Goal: Check status: Check status

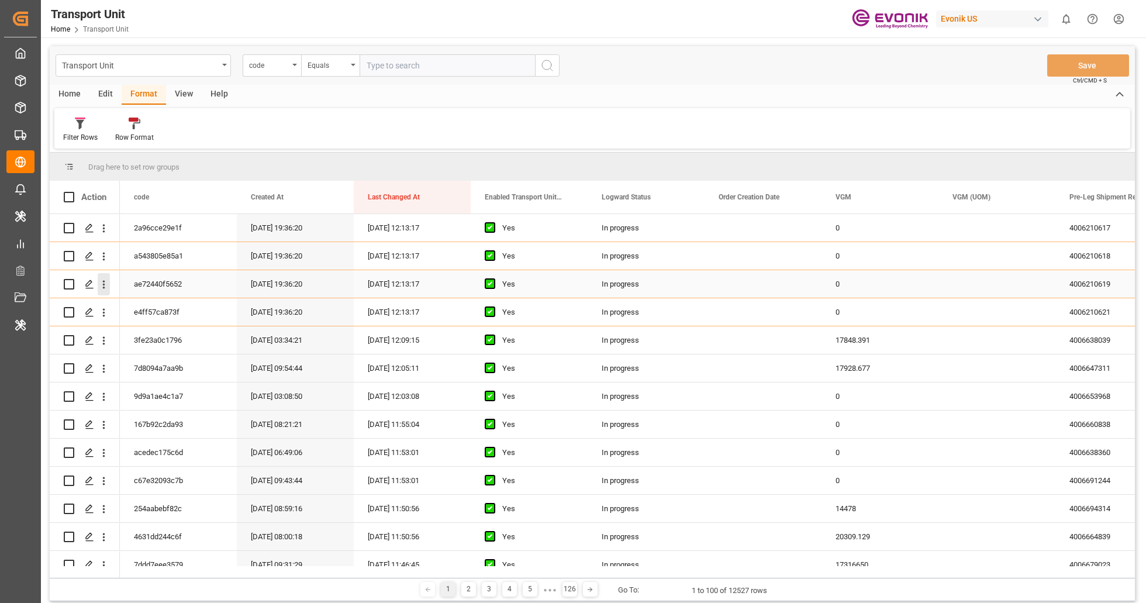
click at [105, 285] on icon "open menu" at bounding box center [104, 284] width 12 height 12
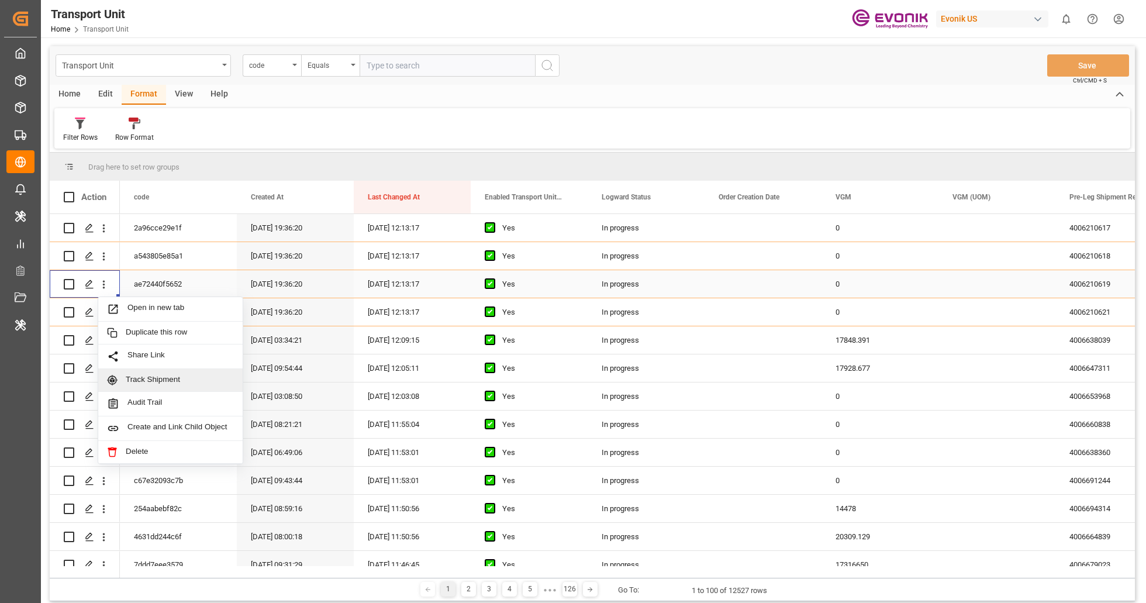
click at [143, 377] on span "Track Shipment" at bounding box center [180, 380] width 108 height 11
click at [336, 201] on span at bounding box center [334, 197] width 11 height 11
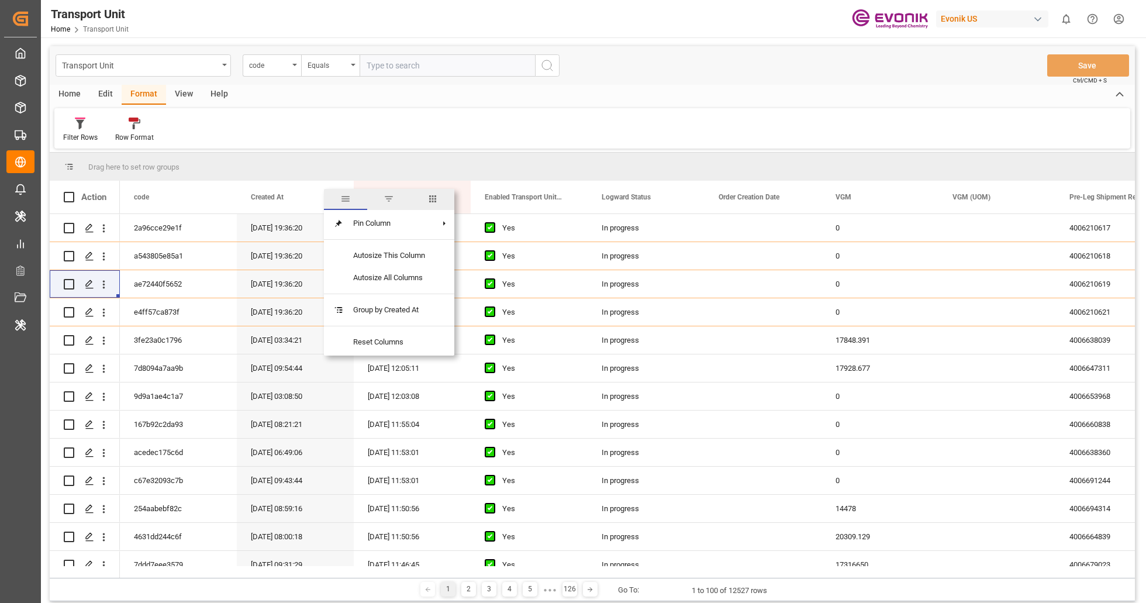
click at [437, 198] on span "columns" at bounding box center [433, 199] width 11 height 11
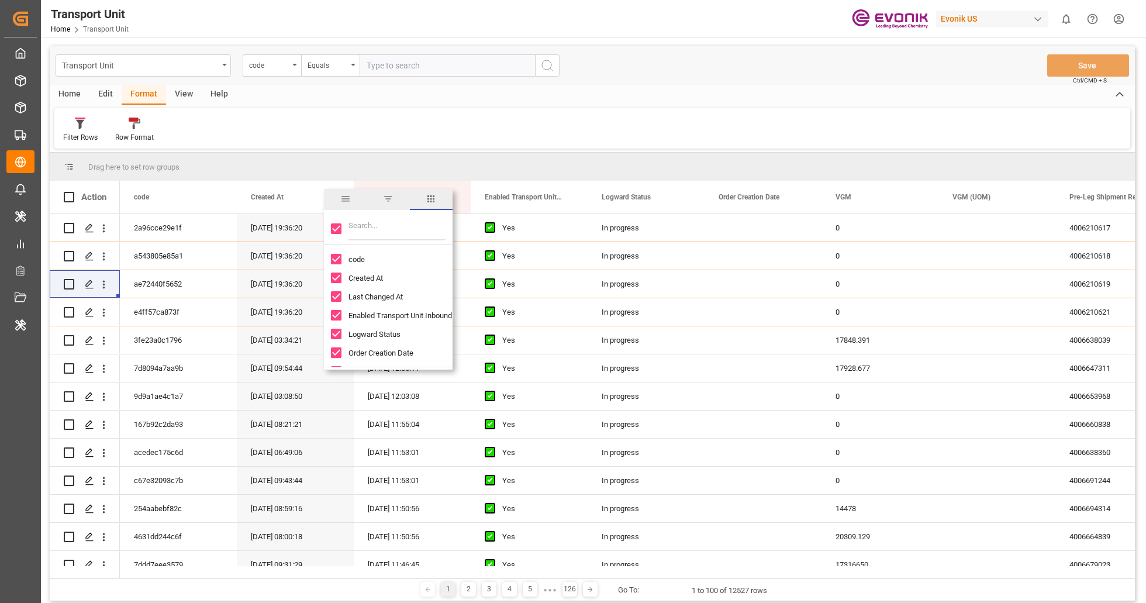
click at [341, 230] on input "Toggle Select All Columns" at bounding box center [336, 228] width 11 height 11
checkbox input "false"
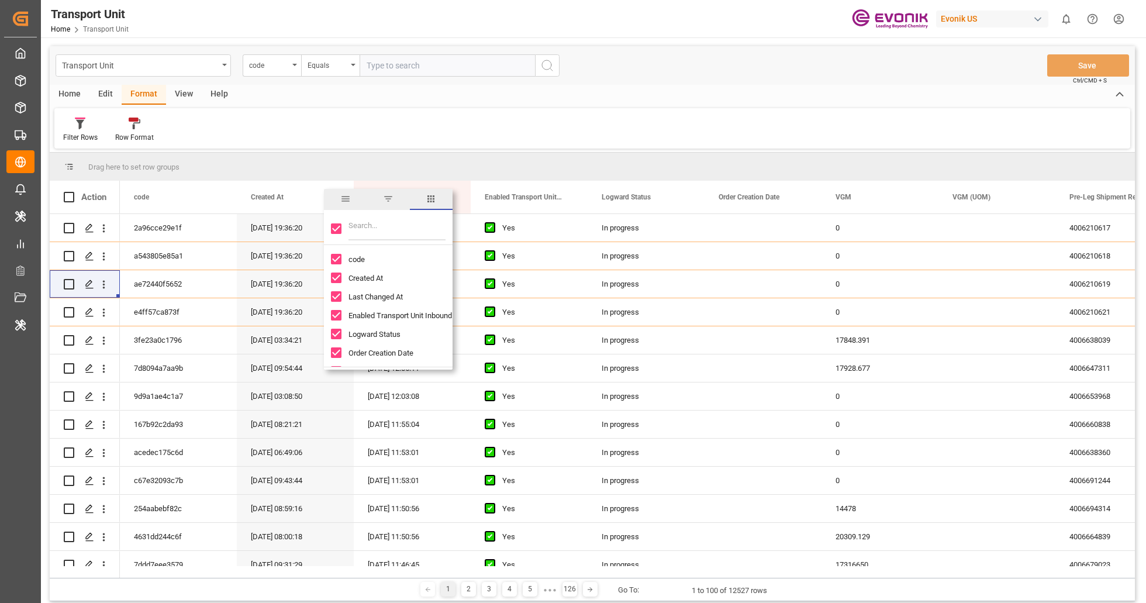
checkbox input "false"
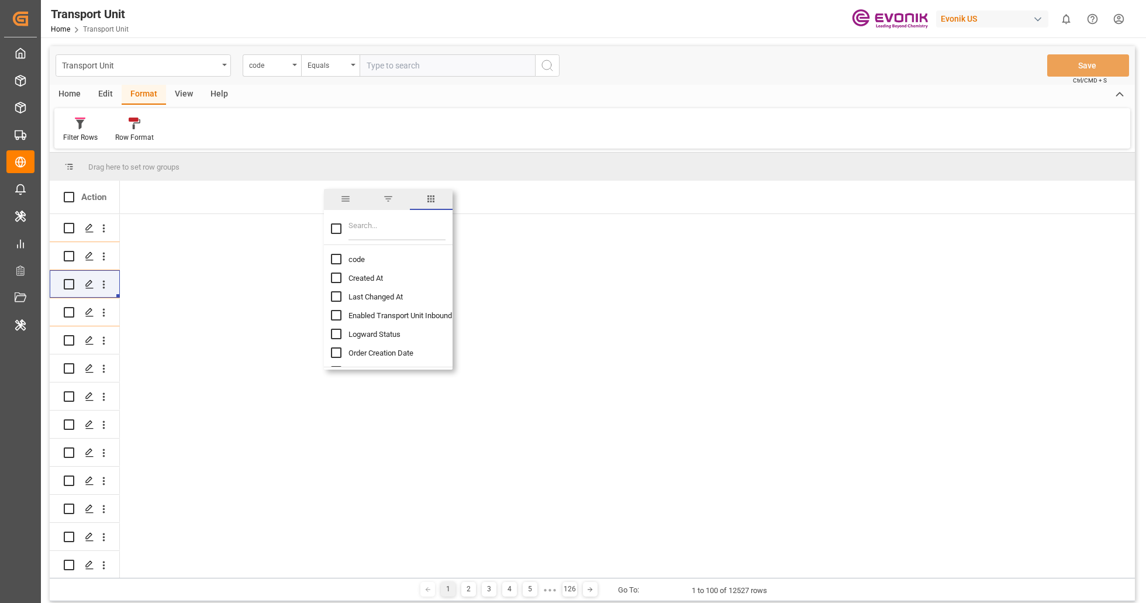
click at [364, 230] on input "Filter Columns Input" at bounding box center [397, 228] width 97 height 23
type input "ata"
click at [337, 259] on input "ATA (Carrier) column toggle visibility (hidden)" at bounding box center [336, 259] width 11 height 11
checkbox input "true"
checkbox input "false"
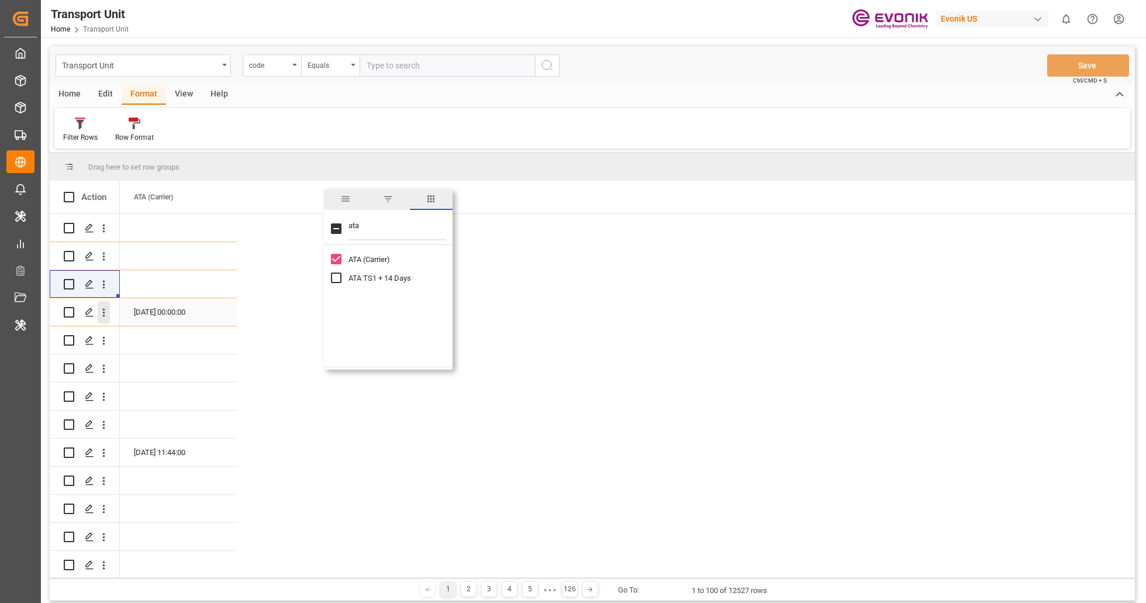
click at [102, 316] on icon "open menu" at bounding box center [104, 312] width 12 height 12
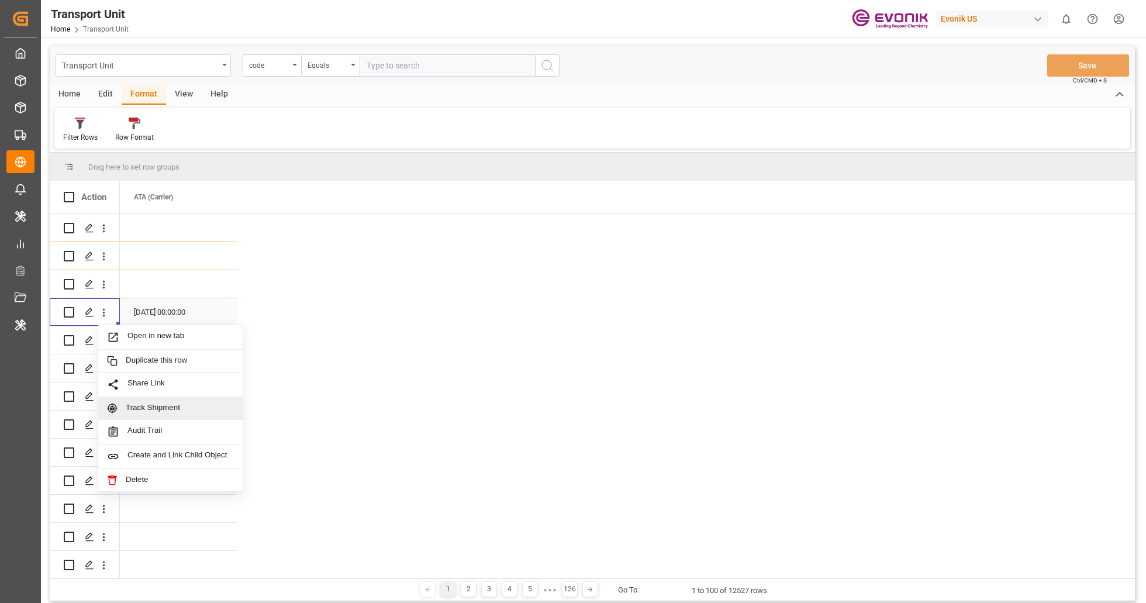
click at [142, 401] on div "Track Shipment" at bounding box center [170, 408] width 144 height 23
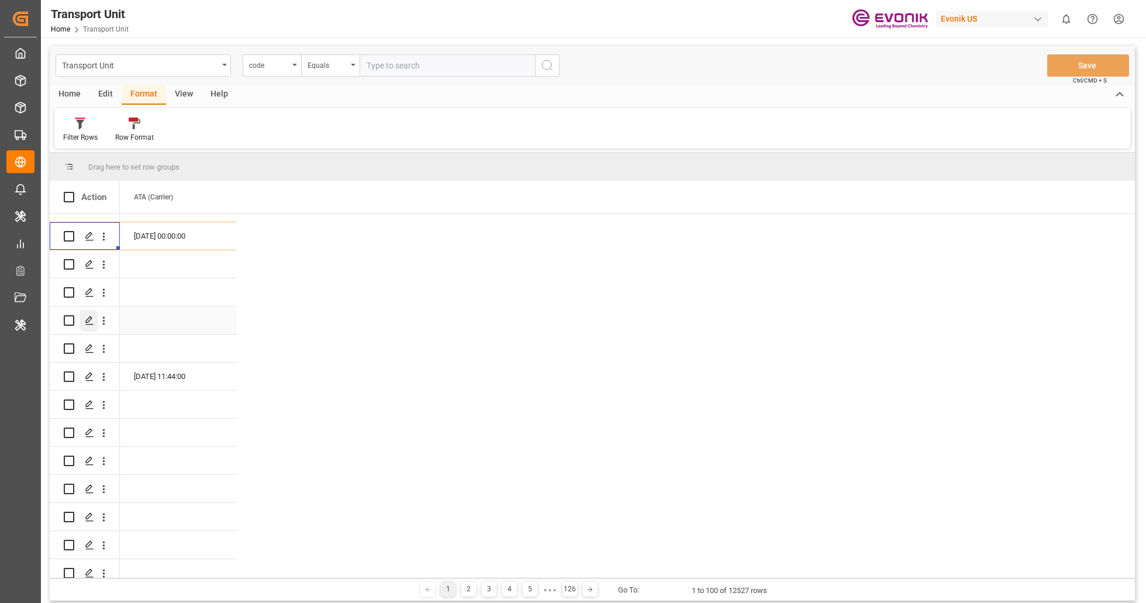
scroll to position [80, 0]
click at [105, 373] on icon "open menu" at bounding box center [104, 373] width 12 height 12
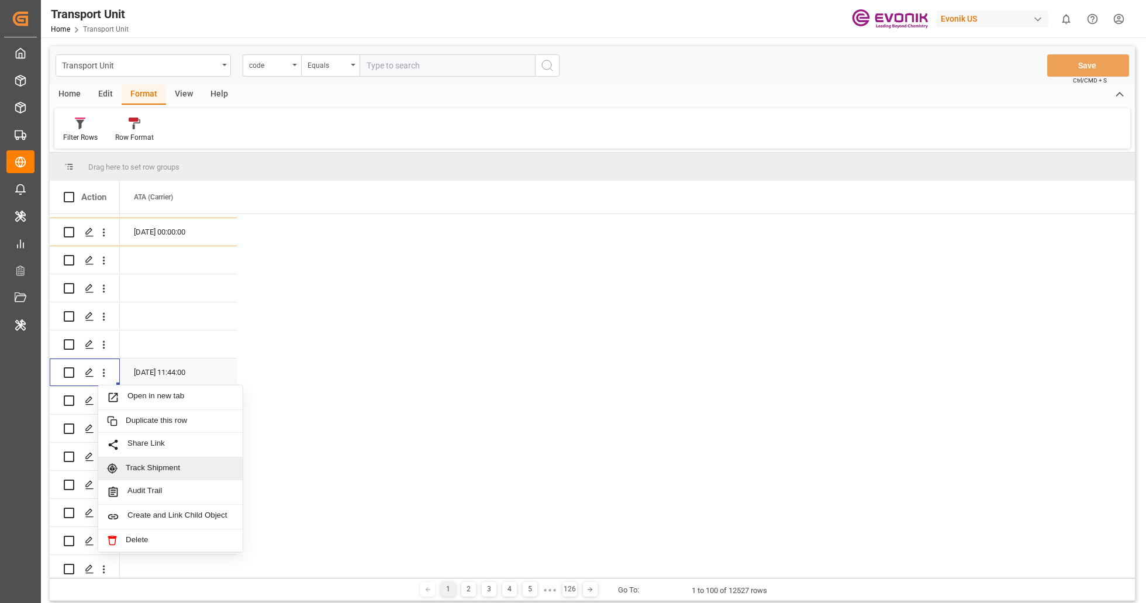
click at [156, 466] on span "Track Shipment" at bounding box center [180, 468] width 108 height 11
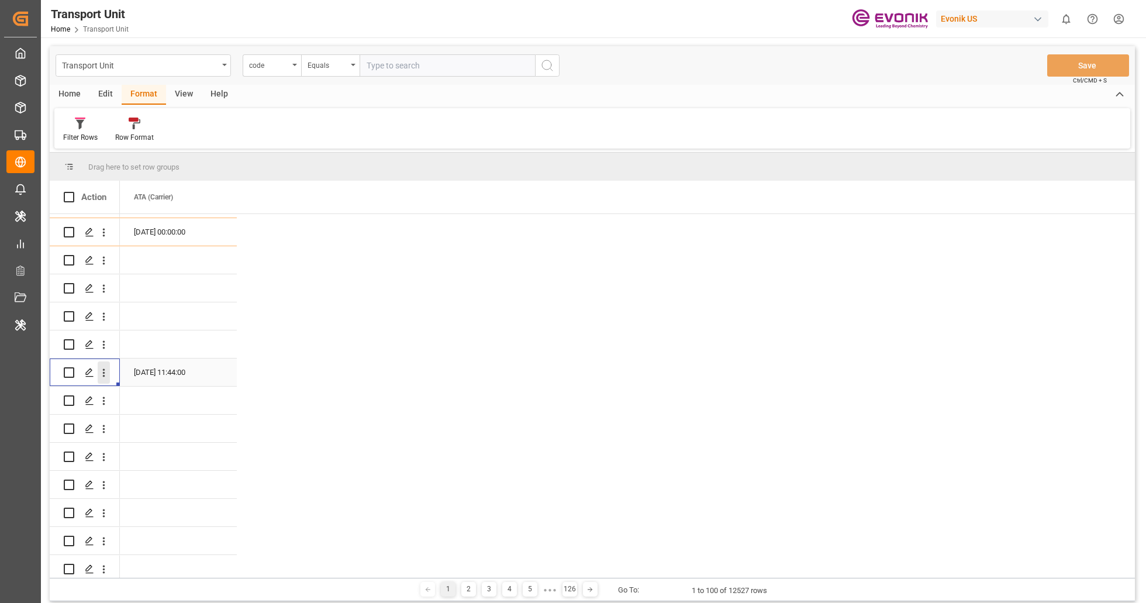
click at [106, 370] on icon "open menu" at bounding box center [104, 373] width 12 height 12
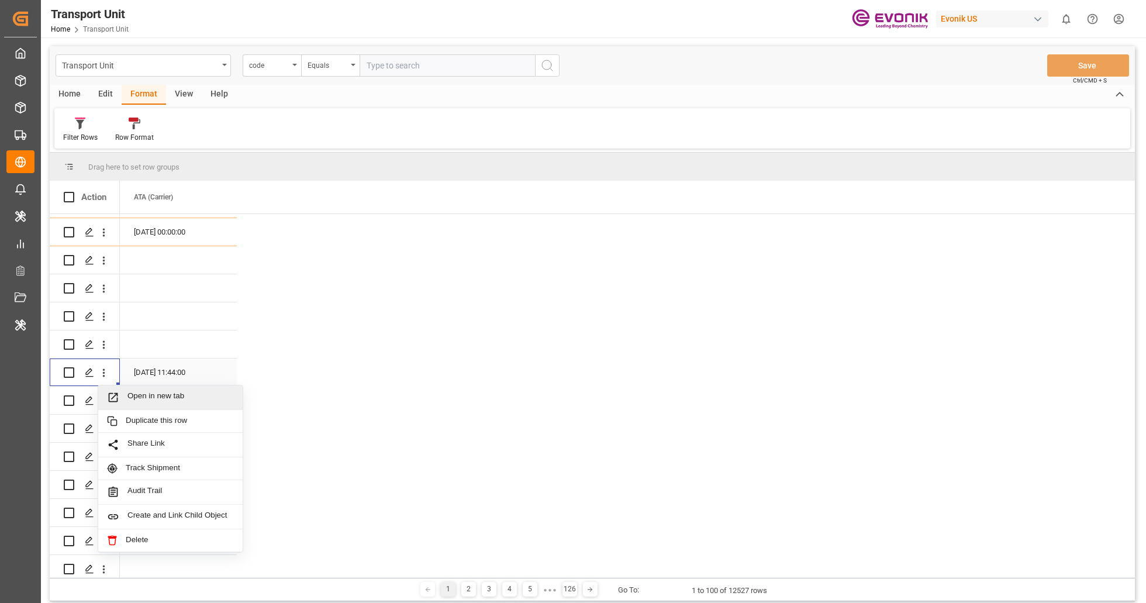
click at [165, 391] on span "Open in new tab" at bounding box center [180, 397] width 106 height 12
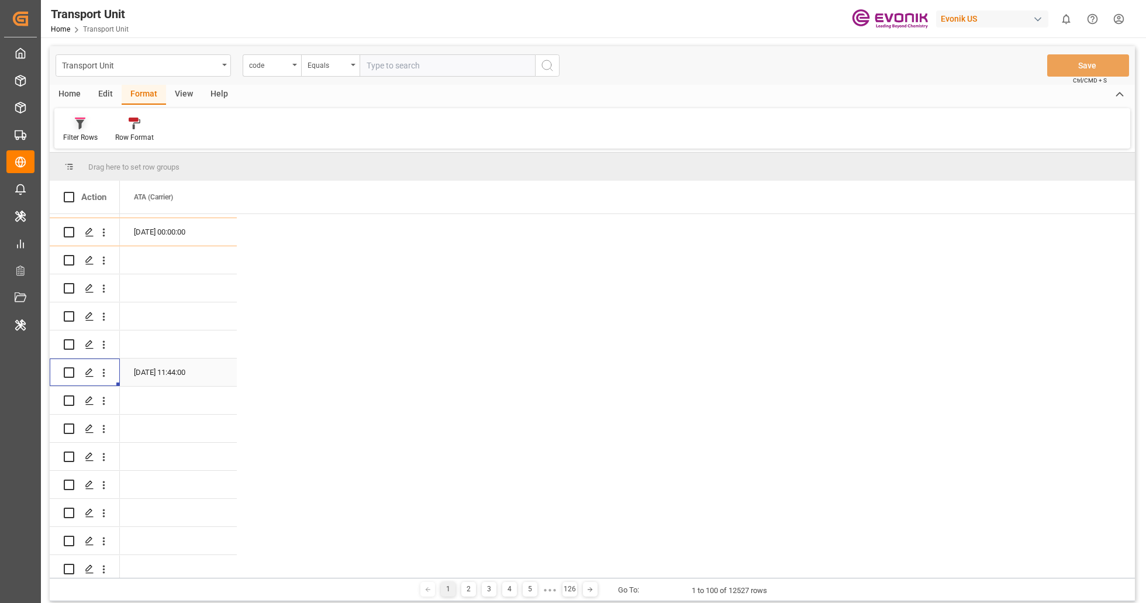
click at [92, 123] on div at bounding box center [80, 123] width 35 height 12
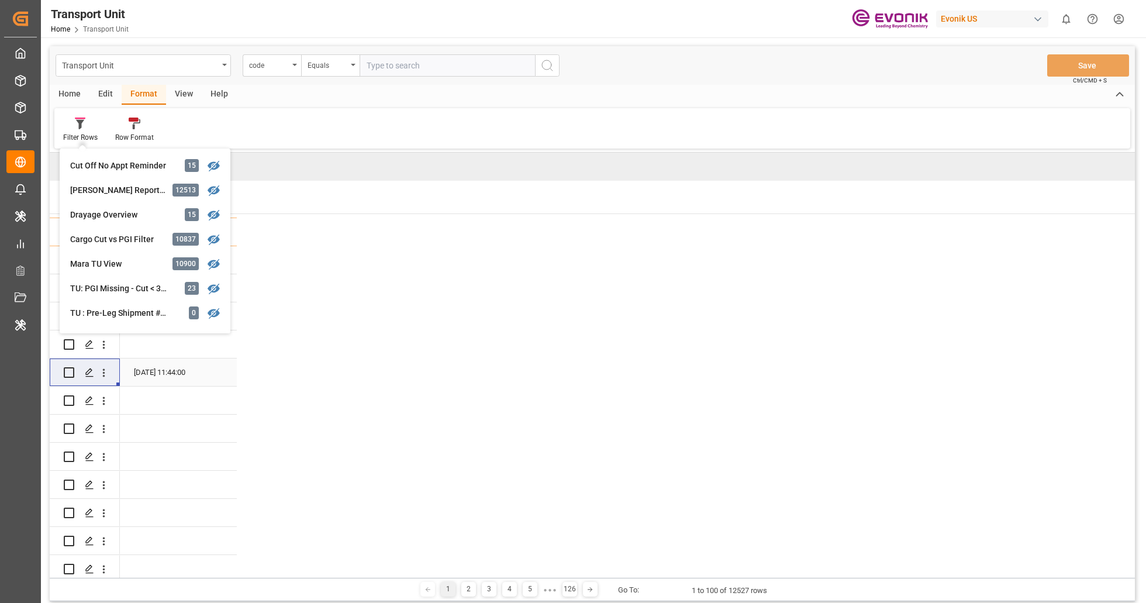
click at [364, 87] on div "Home Edit Format View Help" at bounding box center [593, 95] width 1086 height 20
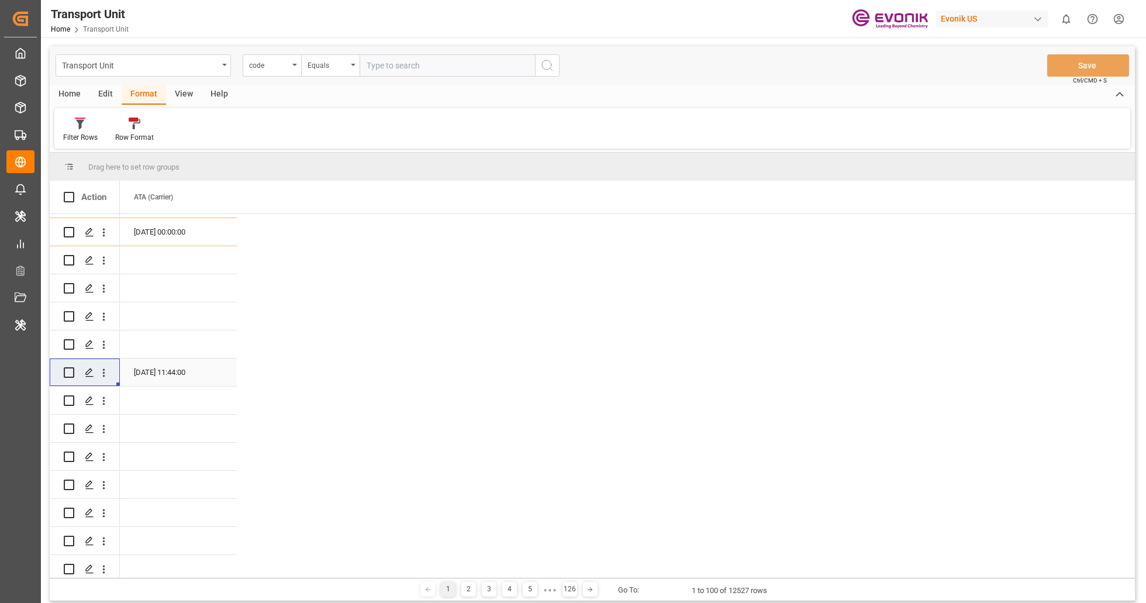
click at [105, 90] on div "Edit" at bounding box center [105, 95] width 32 height 20
click at [311, 136] on div "Schema Edit" at bounding box center [318, 137] width 40 height 11
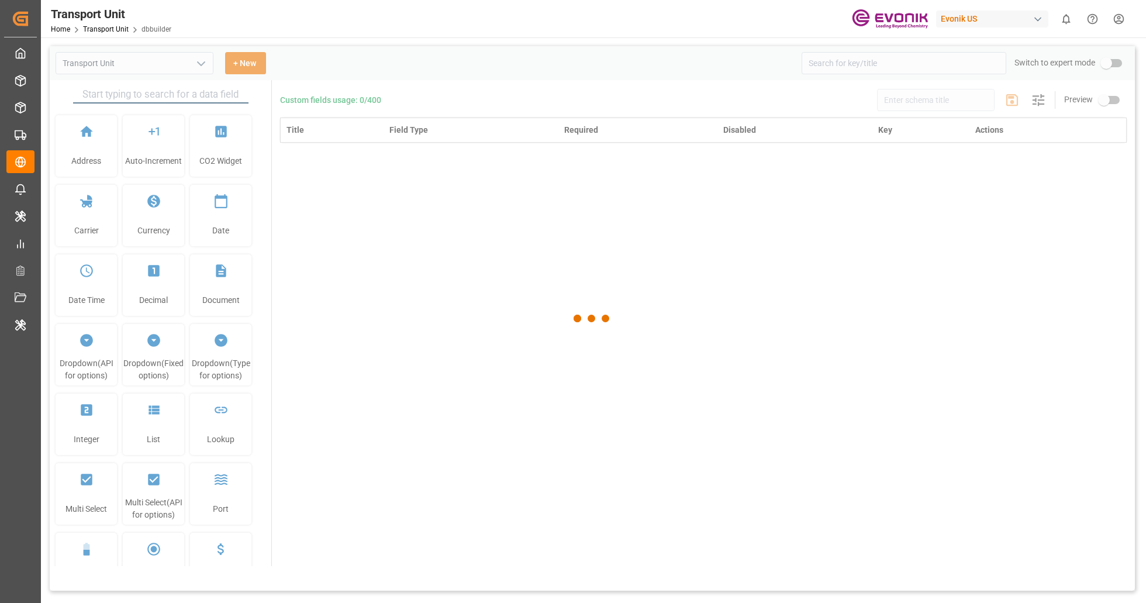
type input "Transport Unit"
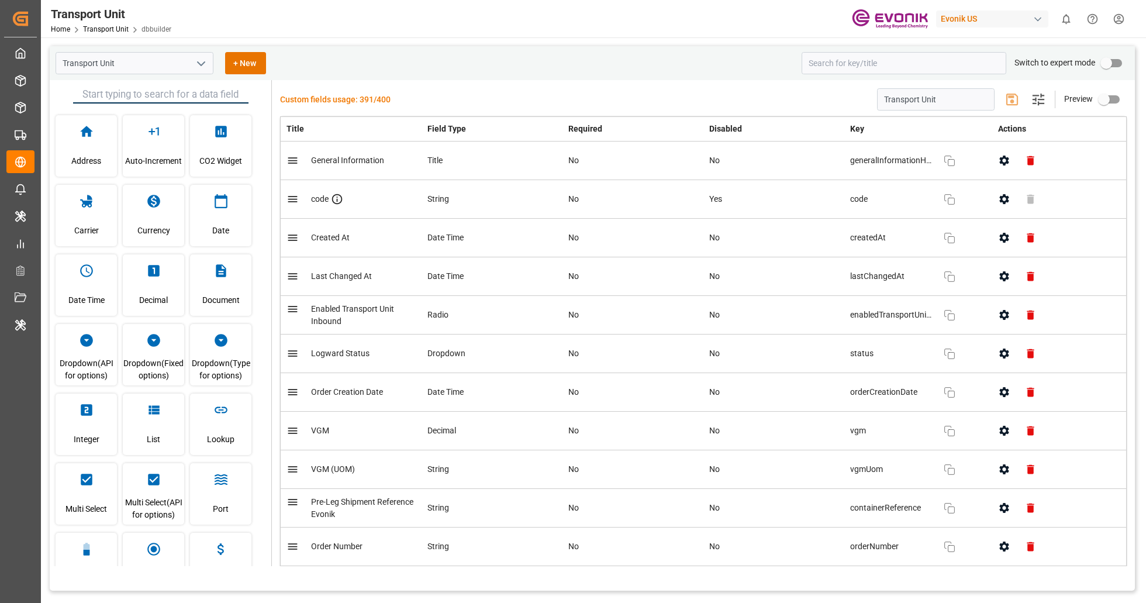
click at [1116, 70] on input "primary checkbox" at bounding box center [1106, 63] width 67 height 22
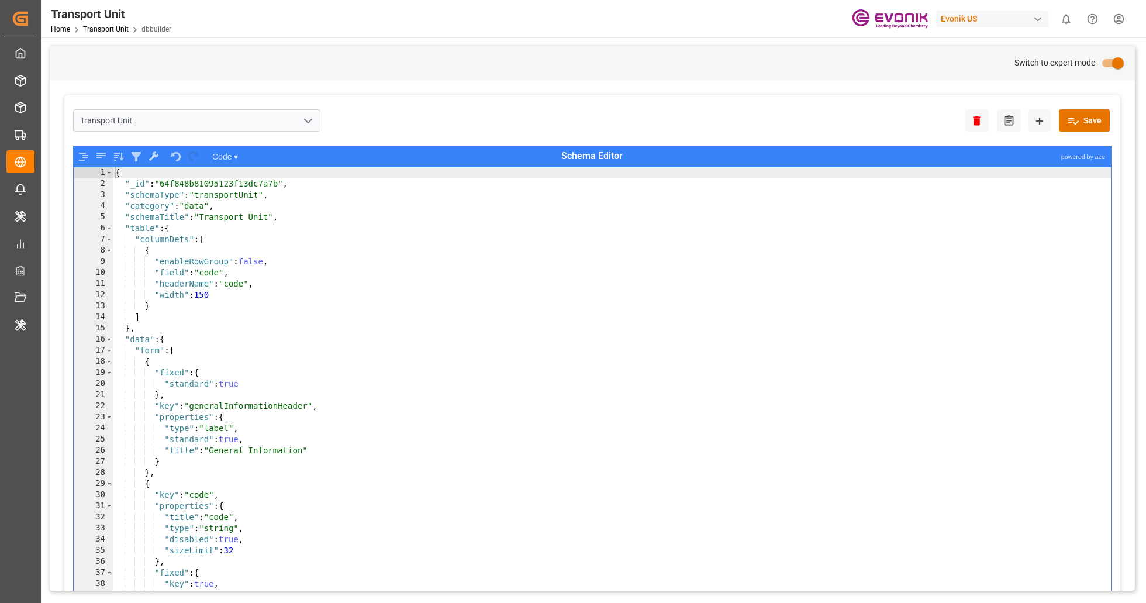
click at [1108, 65] on input "primary checkbox" at bounding box center [1118, 63] width 67 height 22
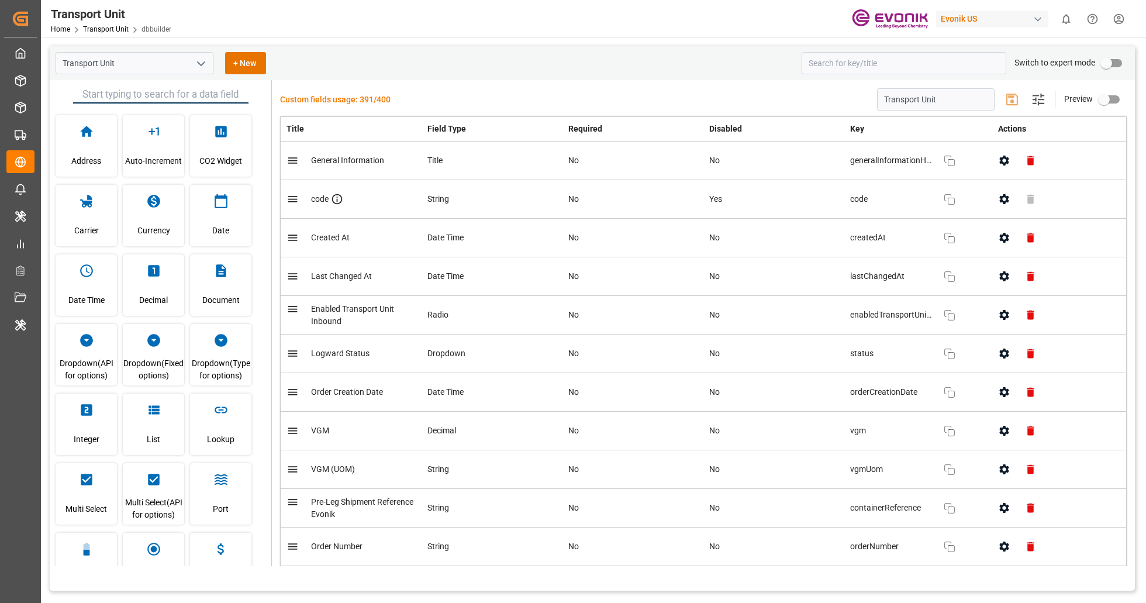
click at [1115, 63] on input "primary checkbox" at bounding box center [1106, 63] width 67 height 22
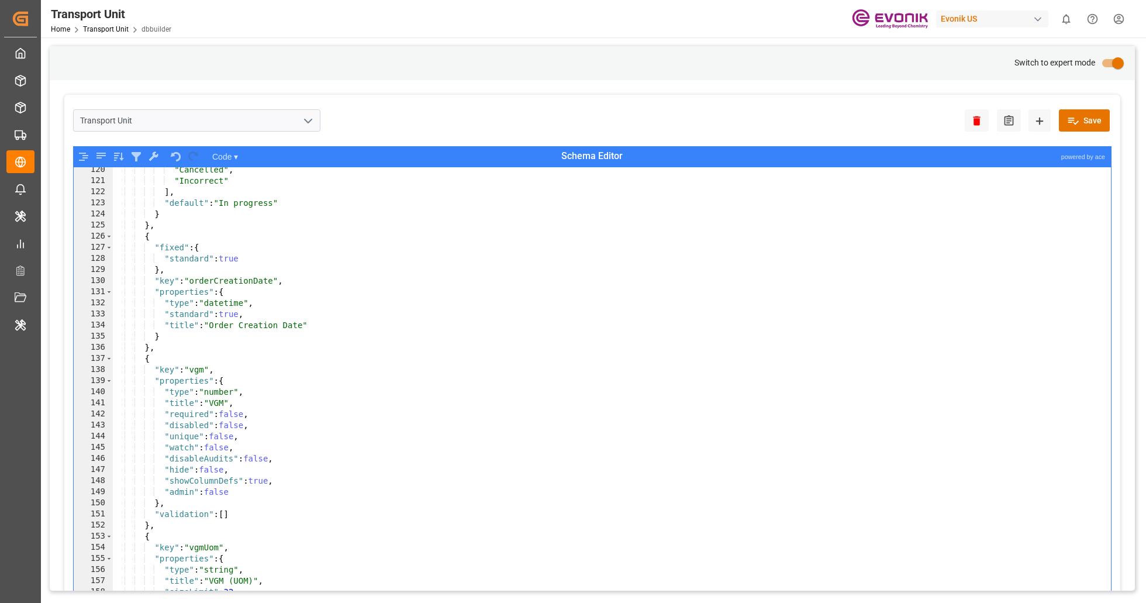
scroll to position [242, 0]
click at [1108, 68] on input "primary checkbox" at bounding box center [1118, 63] width 67 height 22
checkbox input "false"
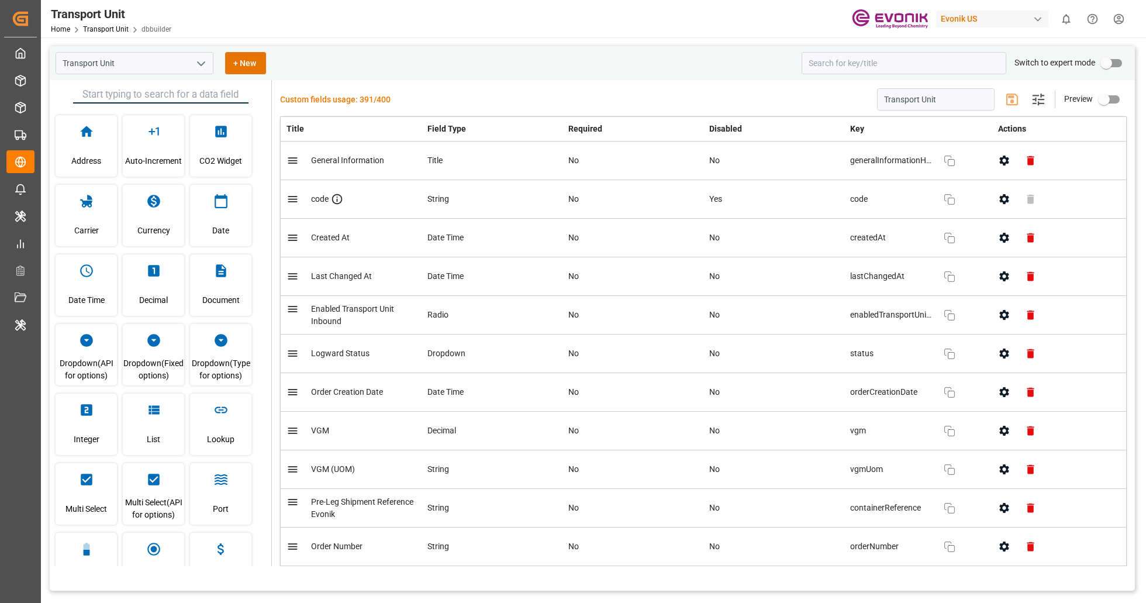
click at [1029, 20] on div "Evonik US" at bounding box center [992, 19] width 112 height 17
type input "evonik ind"
click at [1006, 82] on span "EvonikIn-6LLN" at bounding box center [969, 85] width 77 height 11
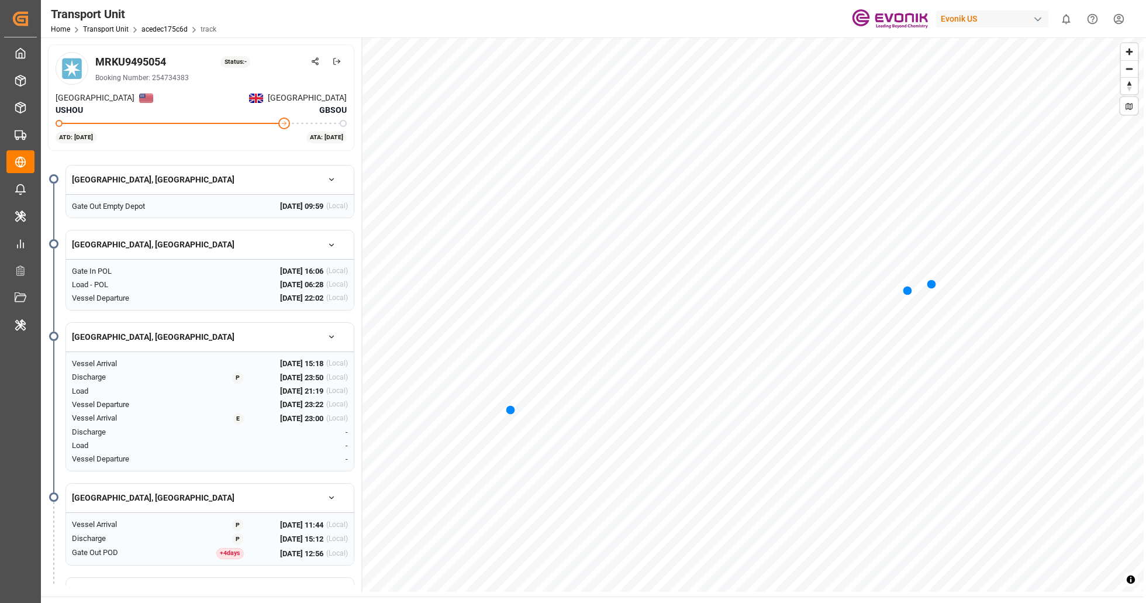
click at [1133, 113] on button at bounding box center [1130, 106] width 18 height 18
click at [1131, 112] on button at bounding box center [1130, 106] width 18 height 18
click at [1131, 109] on icon at bounding box center [1129, 106] width 8 height 8
click at [1131, 109] on circle at bounding box center [1129, 106] width 7 height 7
click at [1144, 413] on div "Transport Unit Home Transport Unit acedec175c6d track Evonik US 0 Notifications…" at bounding box center [592, 301] width 1103 height 603
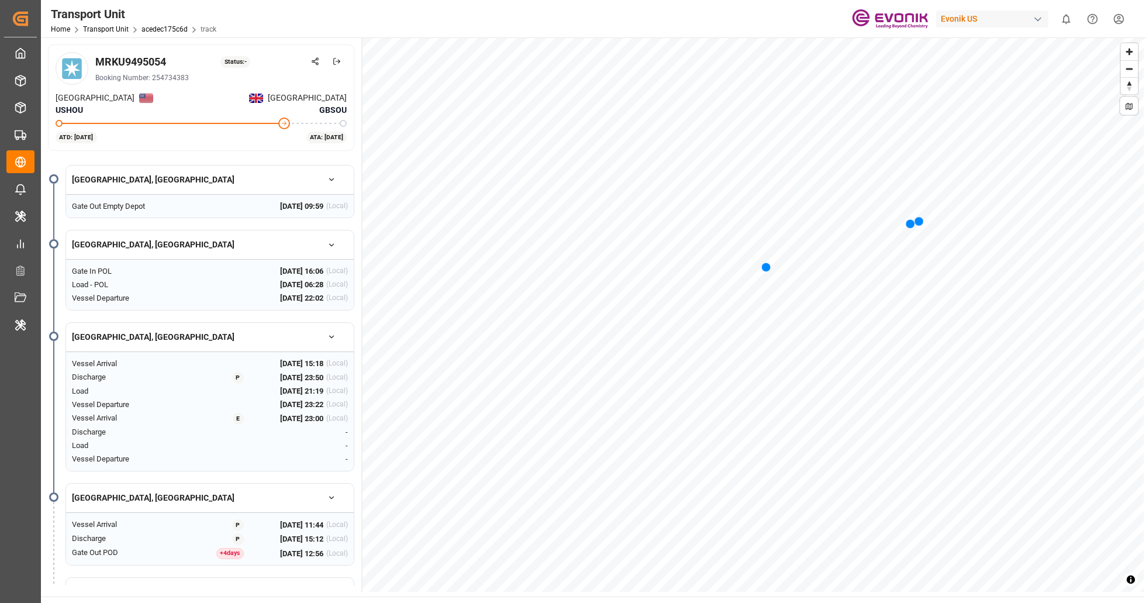
click at [1144, 436] on div "Transport Unit Home Transport Unit acedec175c6d track Evonik US 0 Notifications…" at bounding box center [592, 301] width 1103 height 603
click at [1144, 352] on div "Transport Unit Home Transport Unit acedec175c6d track Evonik US 0 Notifications…" at bounding box center [592, 301] width 1103 height 603
click at [1129, 111] on button at bounding box center [1130, 106] width 18 height 18
click at [1130, 110] on icon at bounding box center [1129, 106] width 8 height 8
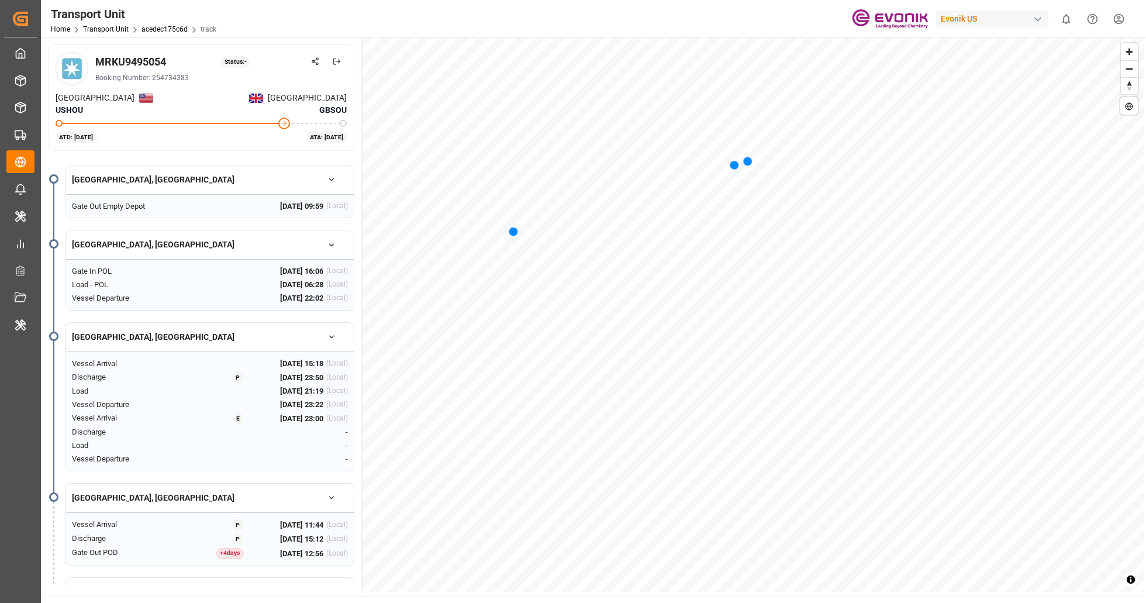
click at [1130, 110] on icon at bounding box center [1129, 106] width 8 height 8
click at [1131, 108] on icon at bounding box center [1129, 106] width 8 height 8
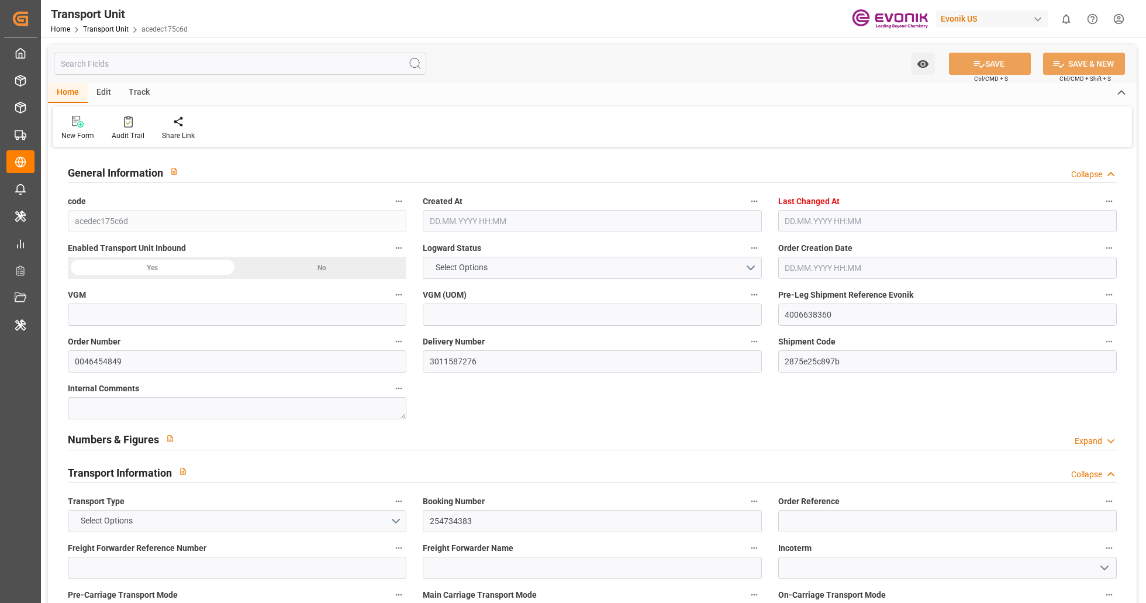
type input "0"
type input "Maersk"
type input "Maersk Line AS"
type input "USHOU"
type input "GBSOU"
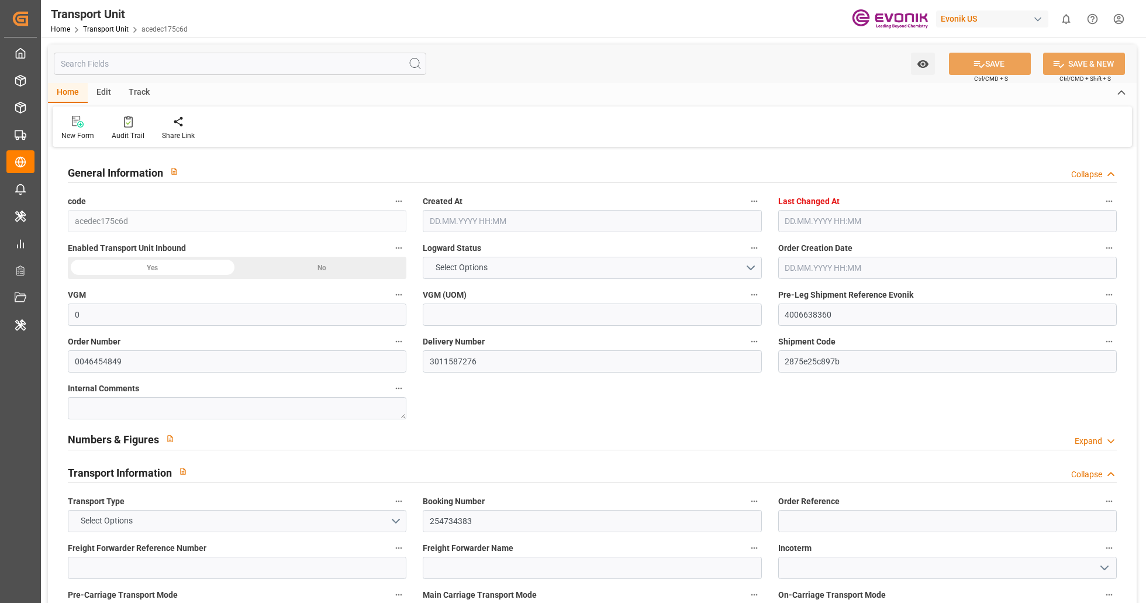
type input "9314210"
type input "USHOU"
type input "GBSOU"
type input "9803687"
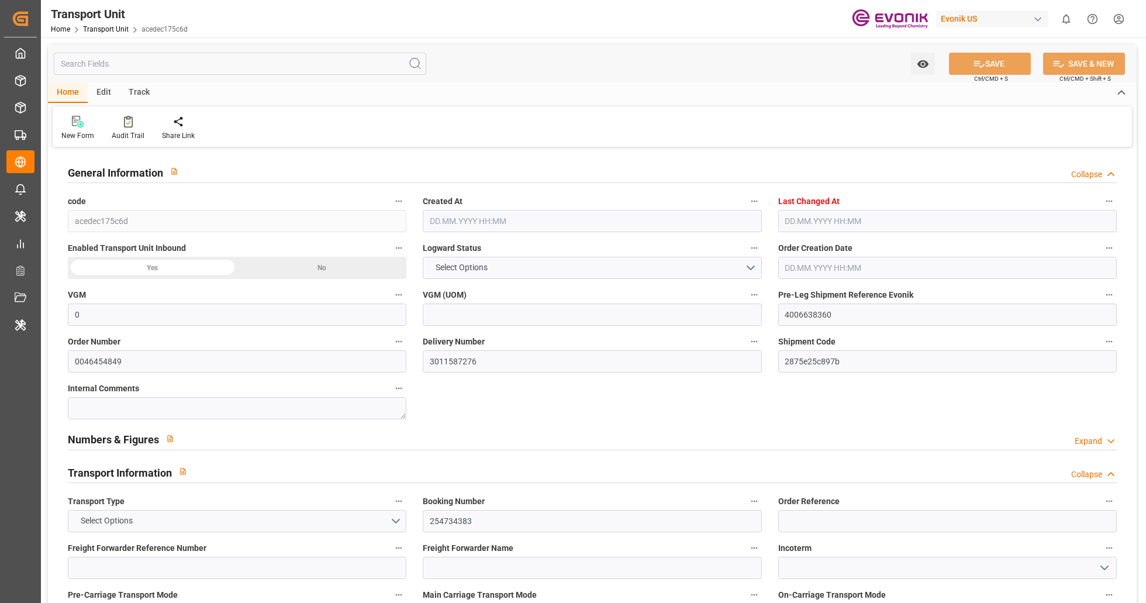
type input "18774"
type input "03.06.2025 06:49"
type input "01.09.2025 11:53"
type input "19.07.2025"
type input "18.06.2025 09:59"
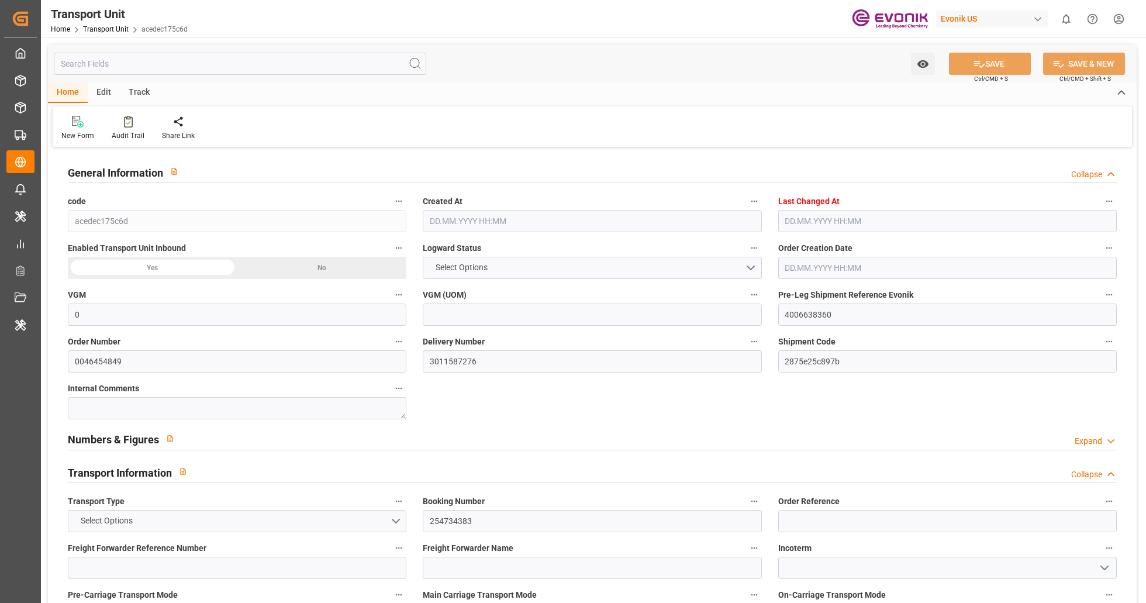
type input "24.07.2025 10:15"
type input "18.06.2025 16:06"
type input "23.06.2025 00:00"
type input "23.06.2025 12:00"
type input "23.06.2025 00:00"
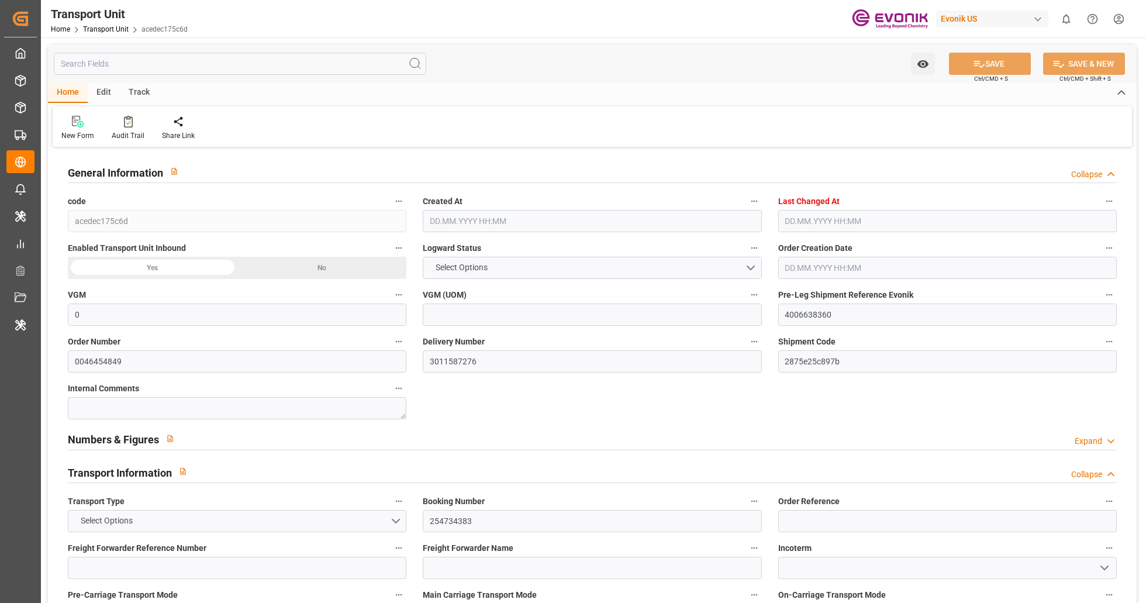
type input "23.06.2025 22:02"
type input "19.07.2025 00:00"
type input "19.07.2025 19:00"
type input "19.07.2025 11:44"
type input "19.07.2025 11:00"
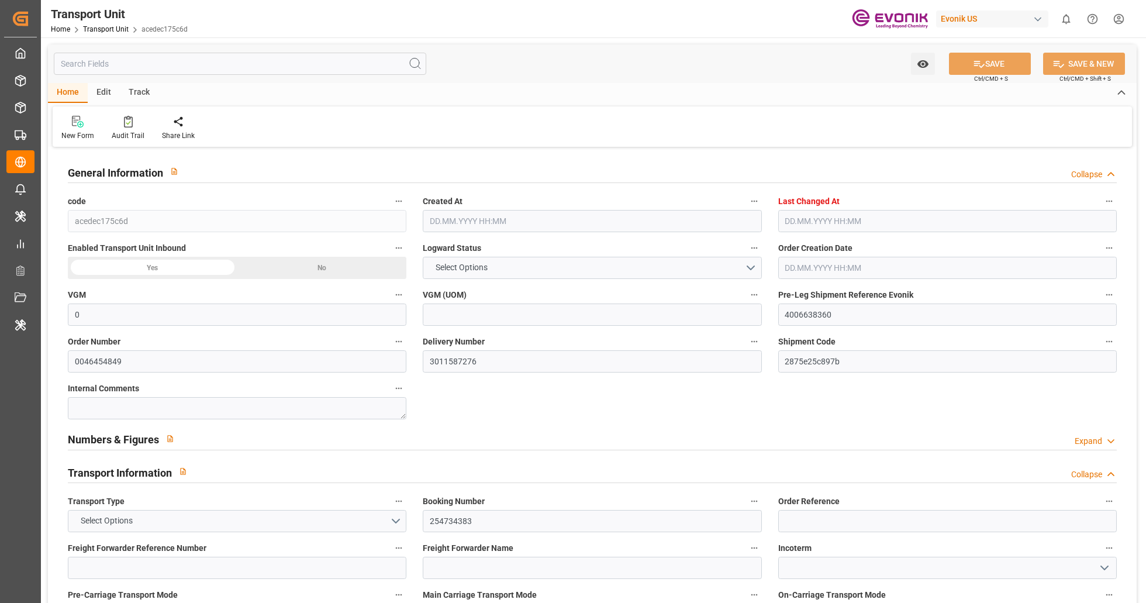
type input "19.07.2025 11:00"
type input "23.07.2025 12:56"
type input "24.07.2025 10:15"
type input "19.07.2025 12:00"
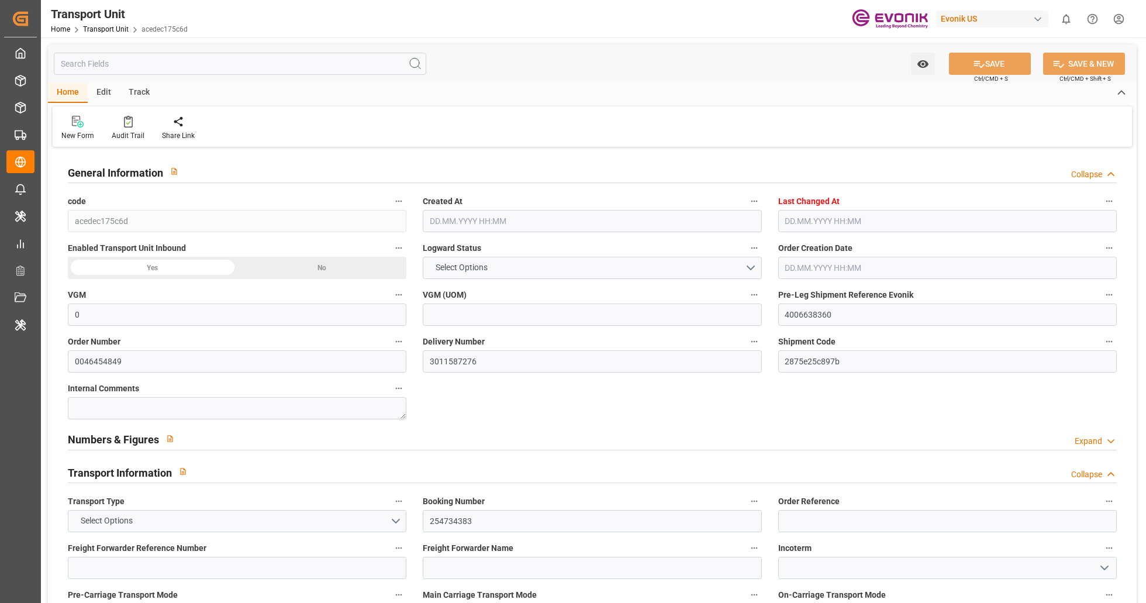
type input "18.06.2025 17:00"
type input "23.06.2025"
type input "24.07.2025 06:27"
type input "23.06.2025 06:28"
type input "23.06.2025 19:00"
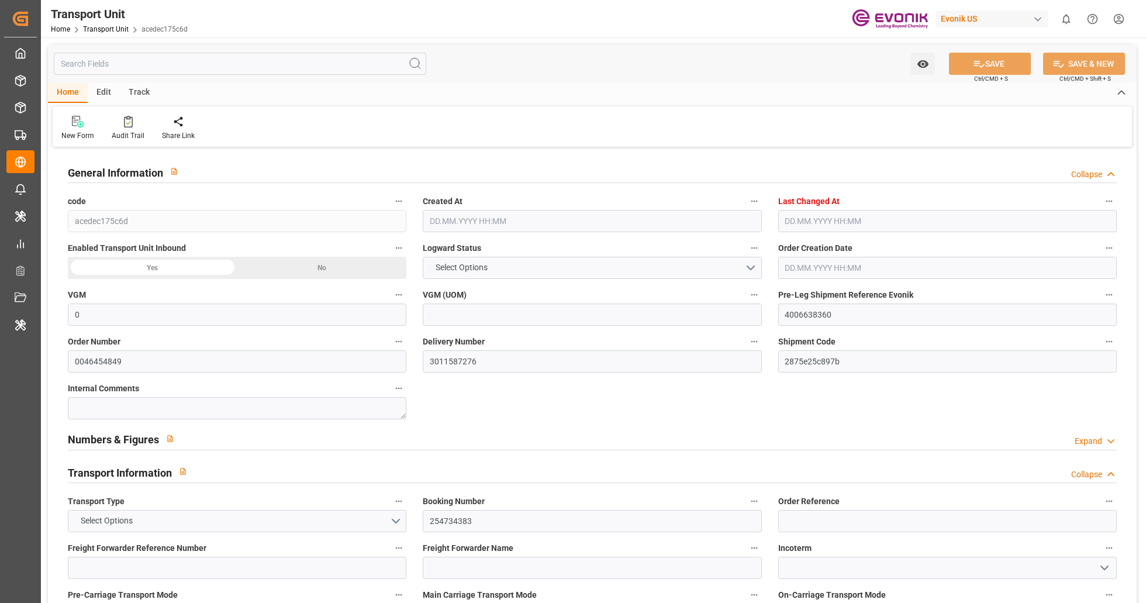
type input "23.06.2025 21:40"
type input "12.07.2025 15:00"
type input "12.07.2025 14:32"
type input "13.07.2025 15:21"
type input "12.07.2025 23:50"
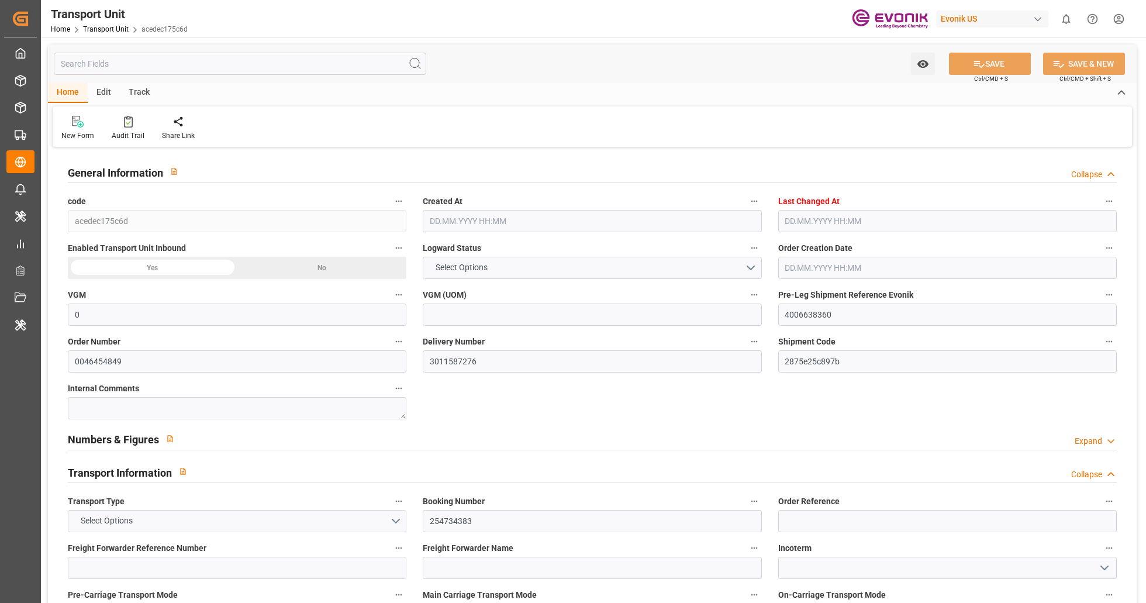
type input "16.07.2025 21:19"
type input "16.07.2025 21:00"
type input "18.07.2025 14:36"
type input "19.07.2025 10:00"
type input "19.07.2025 10:59"
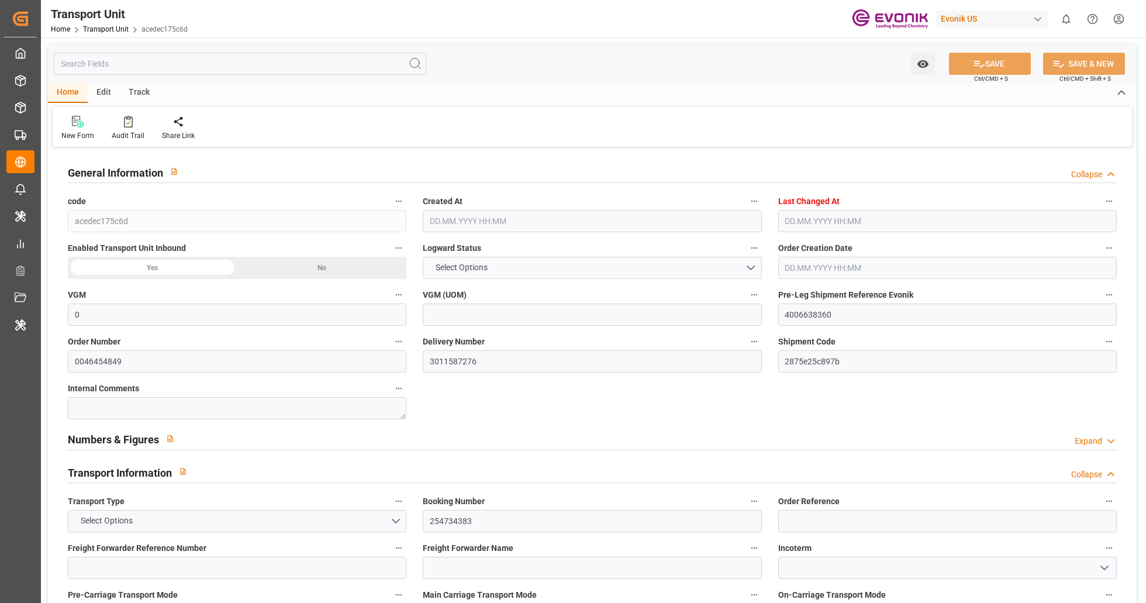
type input "19.07.2025 21:29"
type input "19.07.2025 15:12"
type input "23.07.2025 15:12"
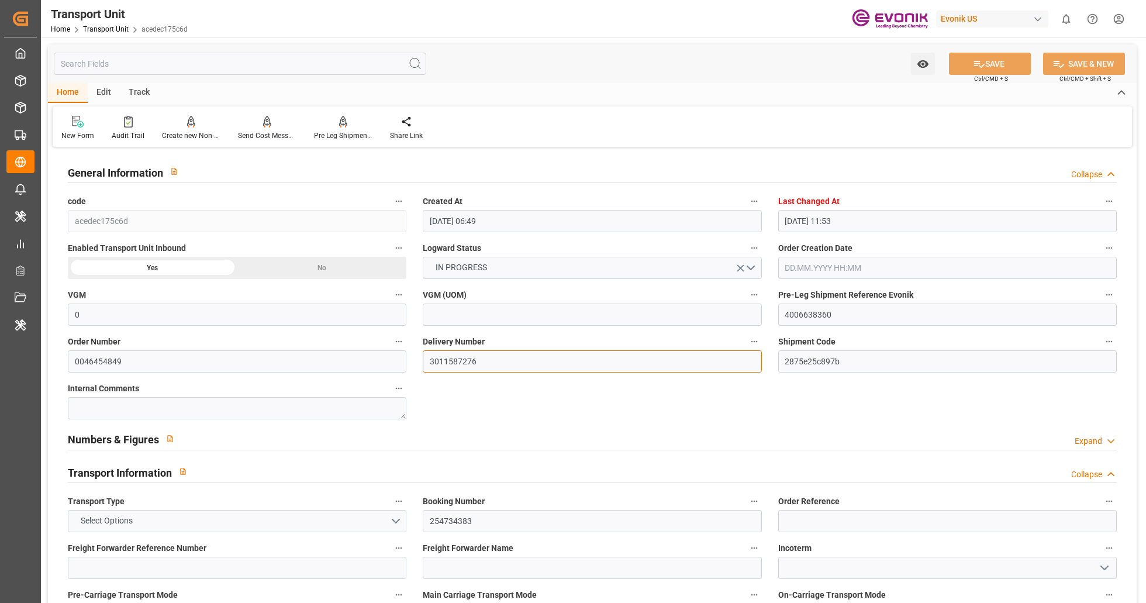
click at [517, 364] on input "3011587276" at bounding box center [592, 361] width 339 height 22
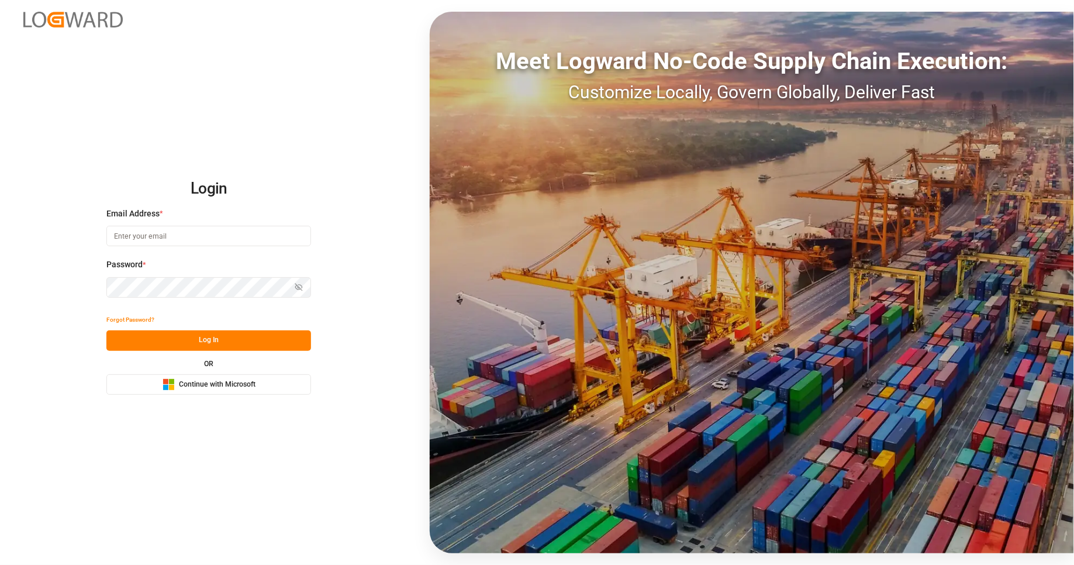
click at [226, 380] on span "Continue with Microsoft" at bounding box center [217, 385] width 77 height 11
